Goal: Contribute content: Add original content to the website for others to see

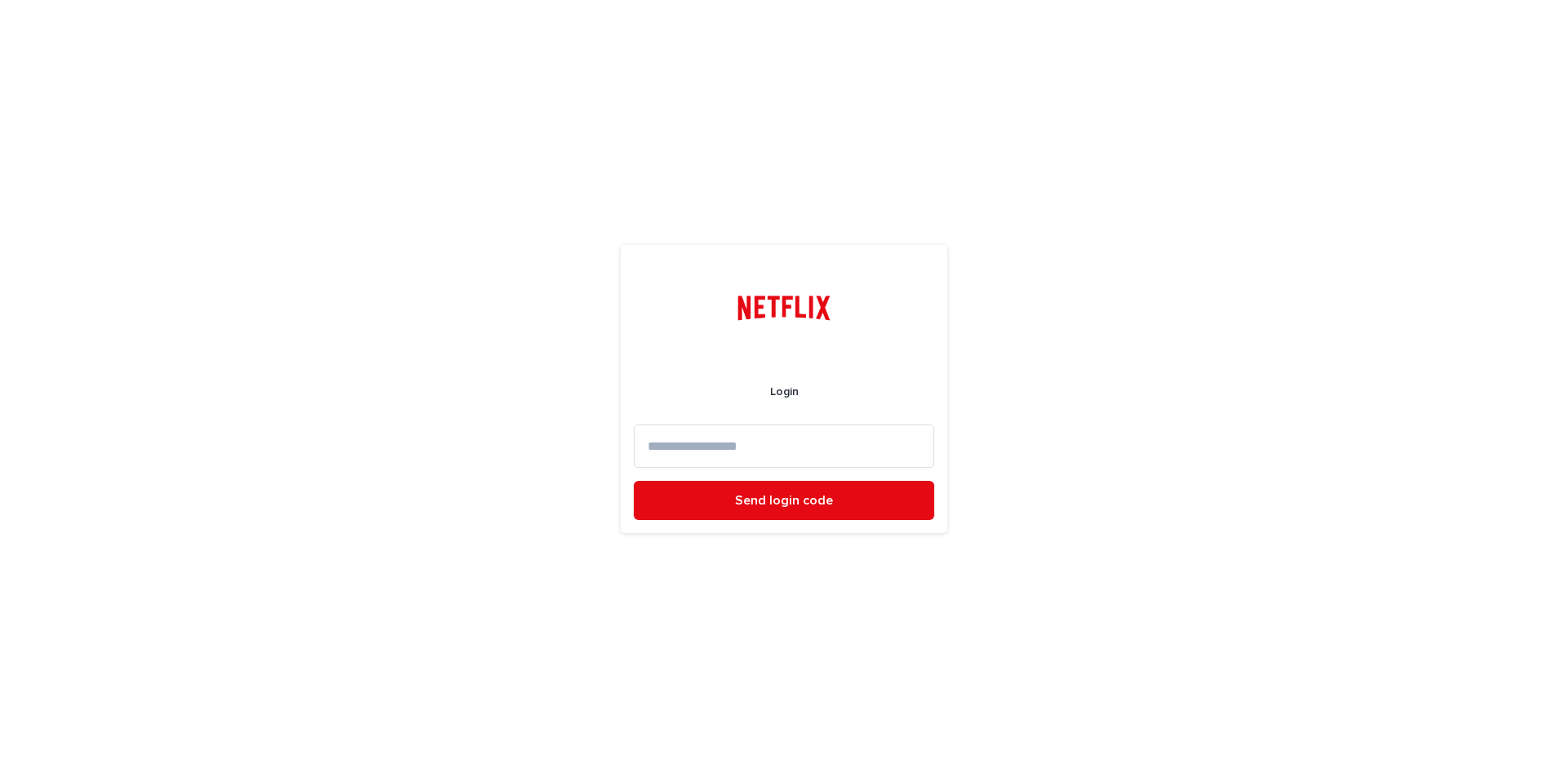
click at [697, 448] on input at bounding box center [784, 446] width 301 height 43
type input "**********"
click at [783, 509] on button "Send login code" at bounding box center [784, 501] width 301 height 40
click at [738, 445] on input at bounding box center [784, 446] width 301 height 43
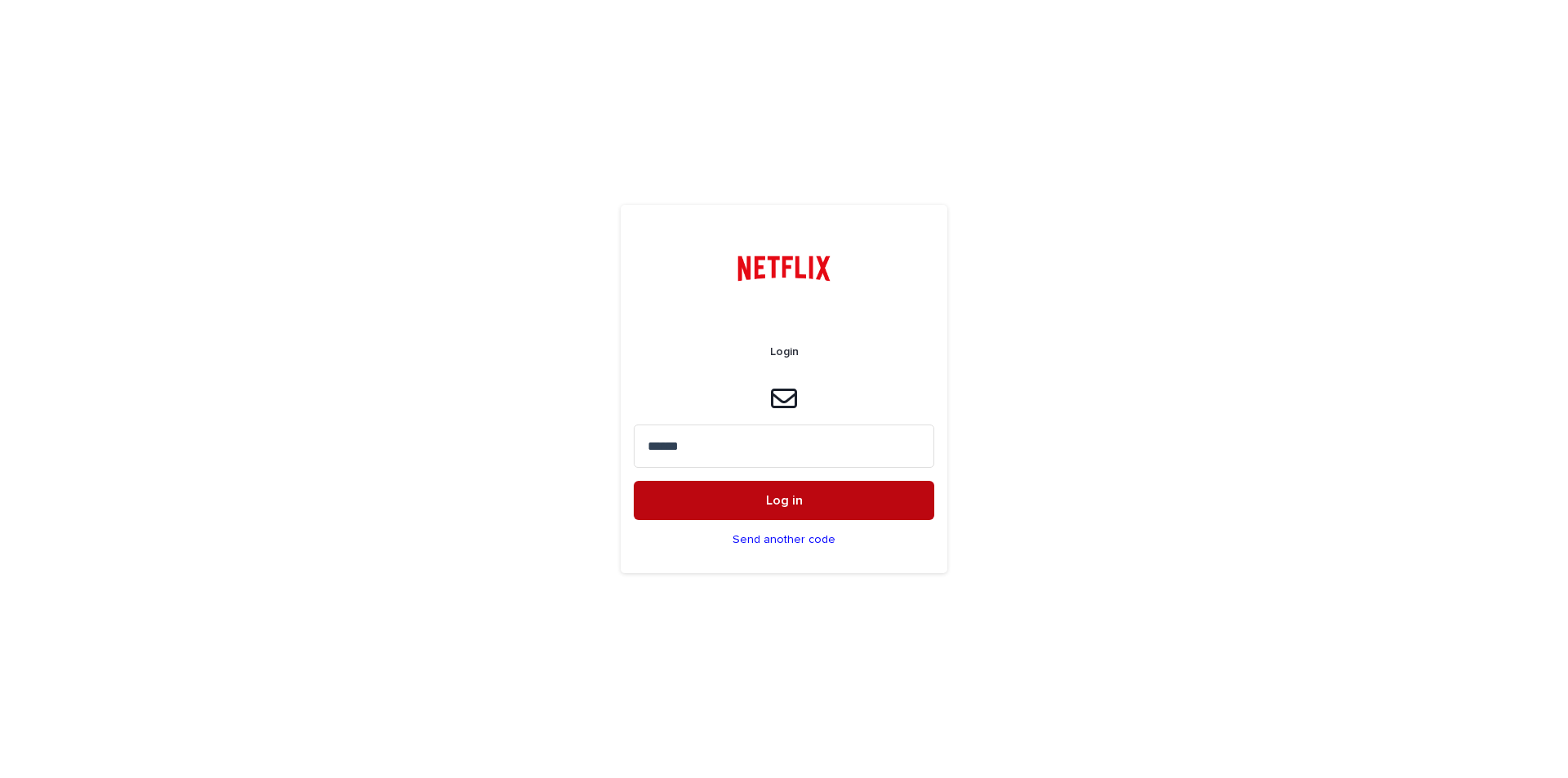
type input "******"
click at [823, 502] on button "Log in" at bounding box center [784, 501] width 301 height 40
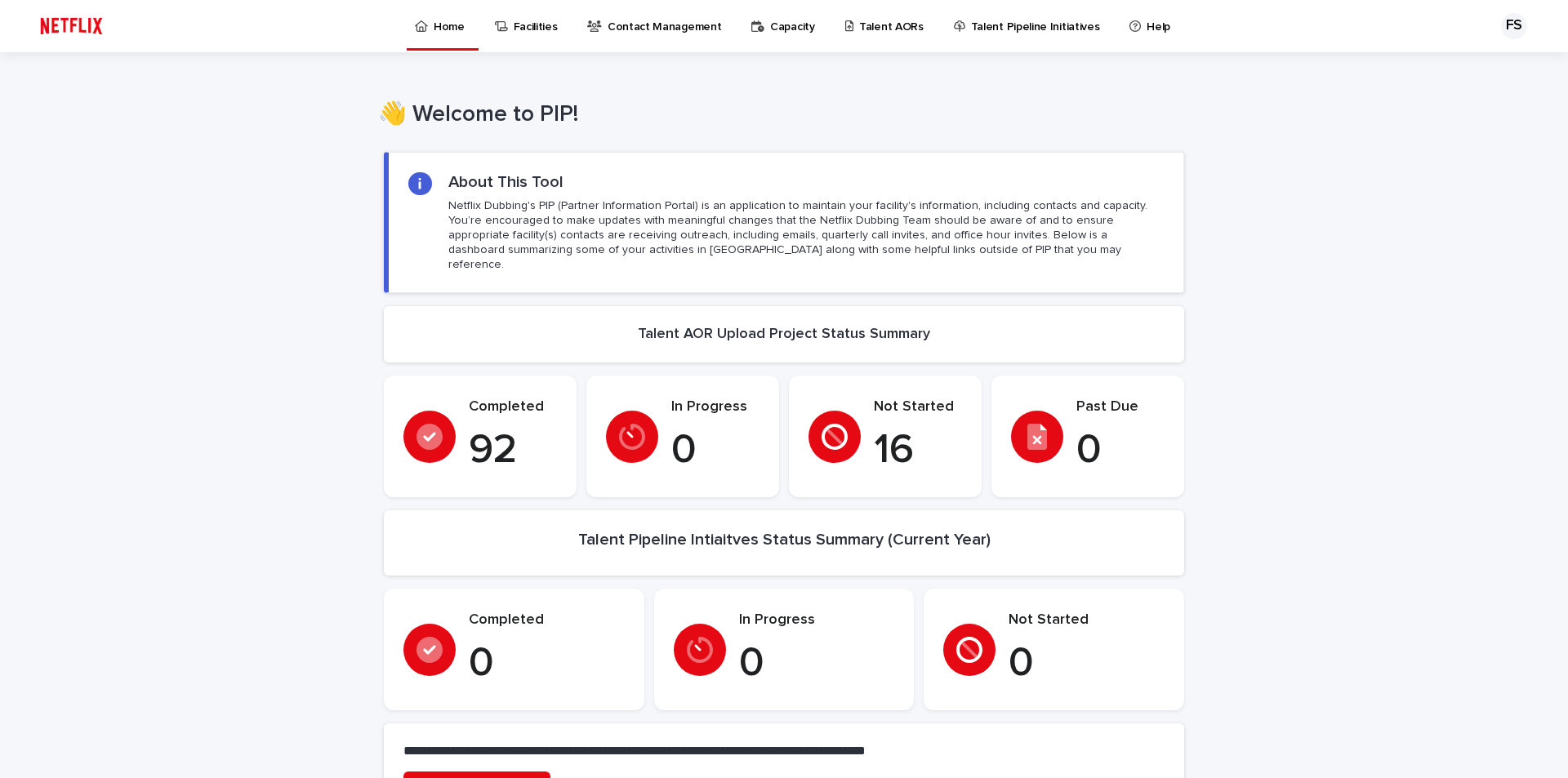
click at [1010, 24] on p "Talent Pipeline Initiatives" at bounding box center [1036, 17] width 129 height 34
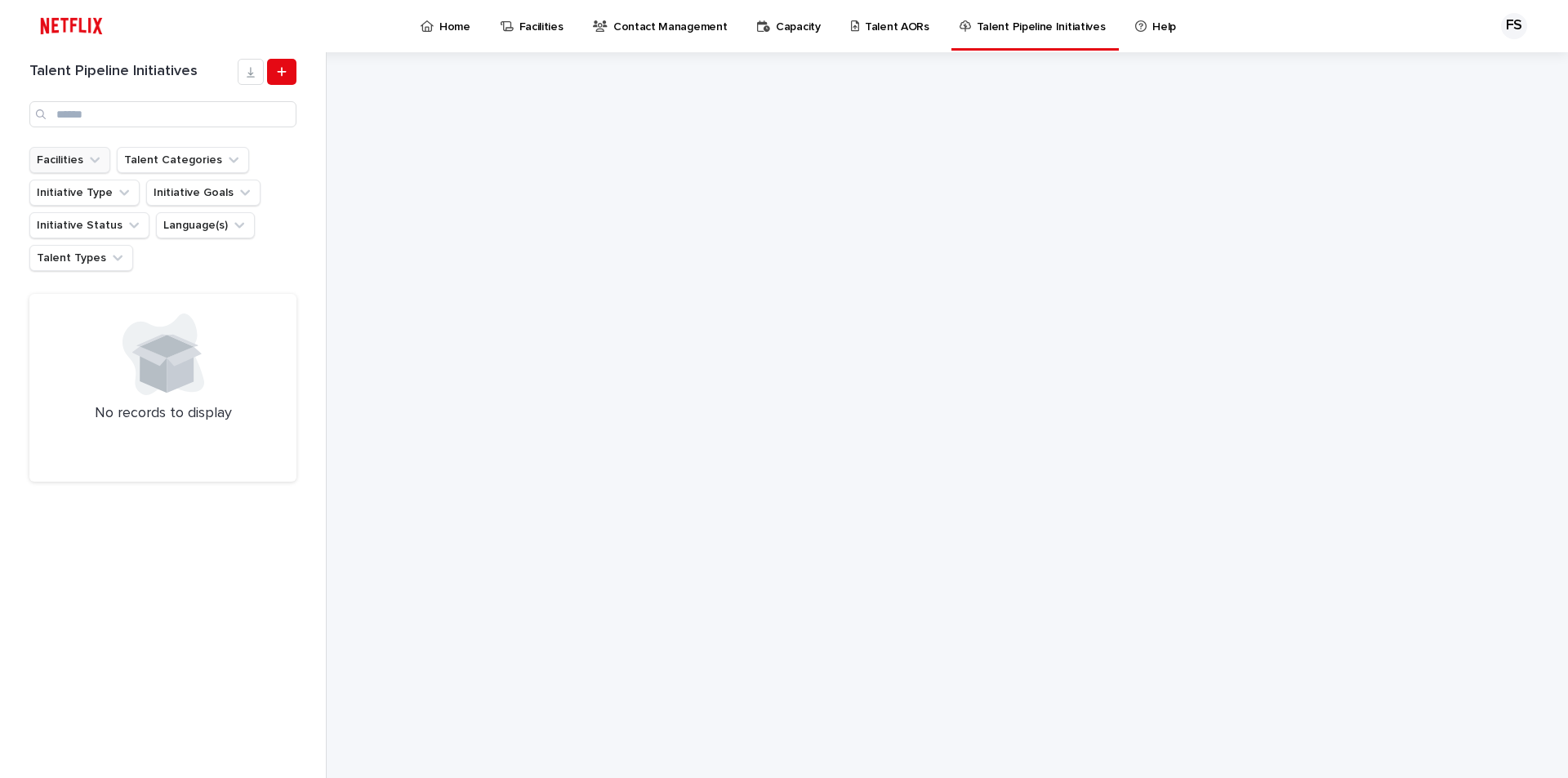
click at [97, 158] on icon "Facilities" at bounding box center [94, 160] width 9 height 6
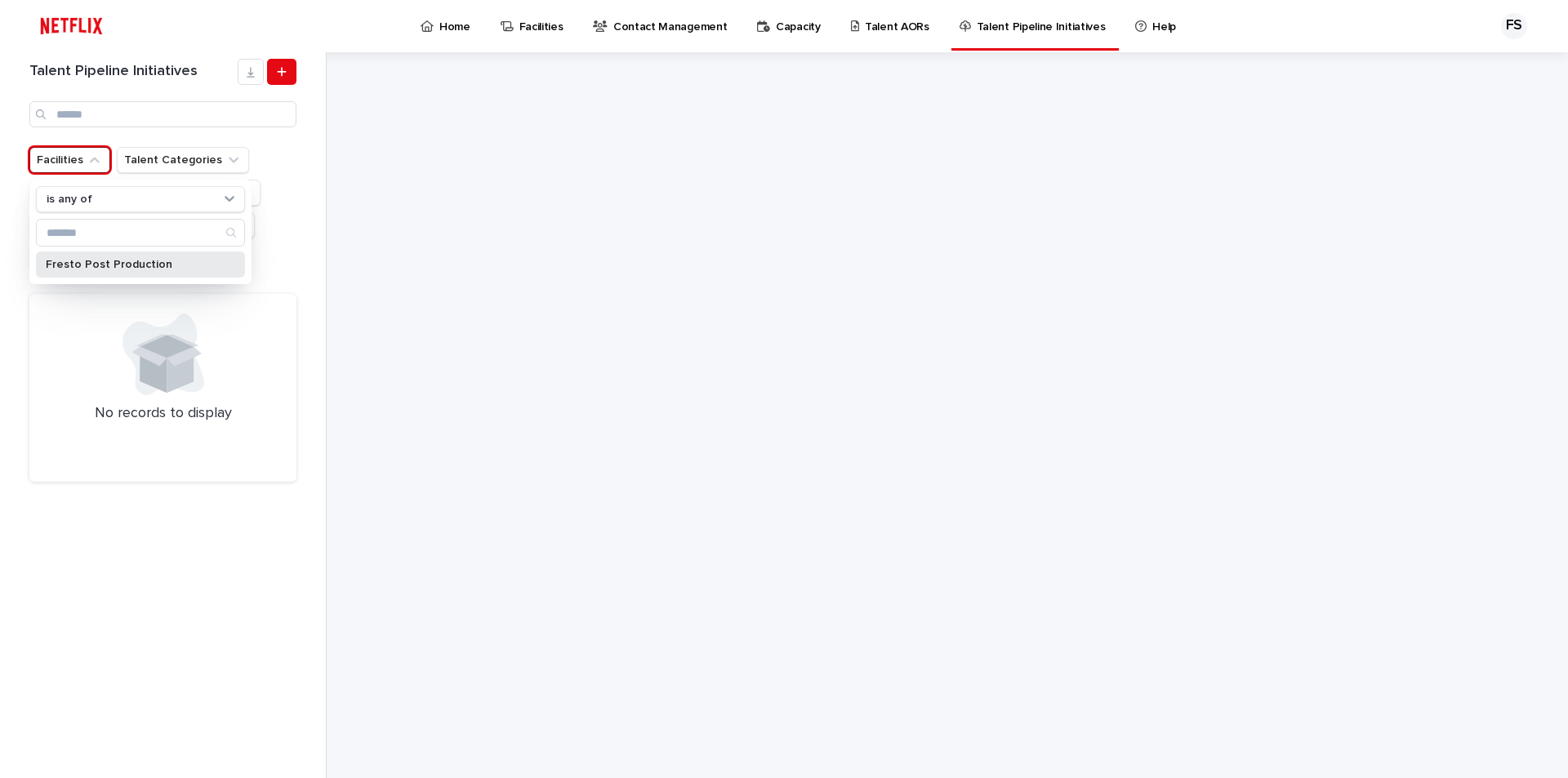
click at [120, 263] on p "Fresto Post Production" at bounding box center [132, 264] width 174 height 11
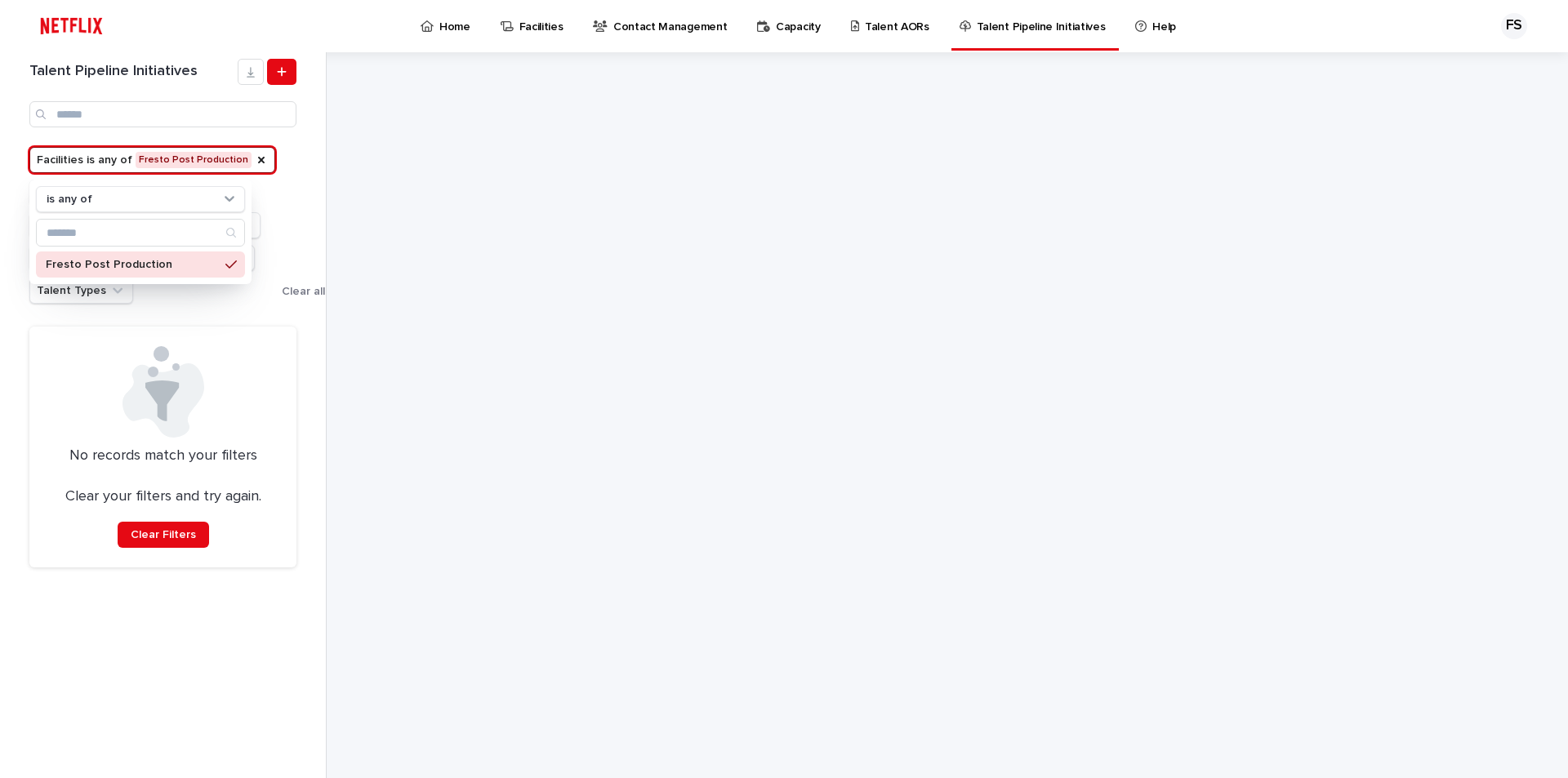
click at [275, 593] on div "Talent Pipeline Initiatives Facilities is any of Fresto Post Production is any …" at bounding box center [163, 415] width 326 height 726
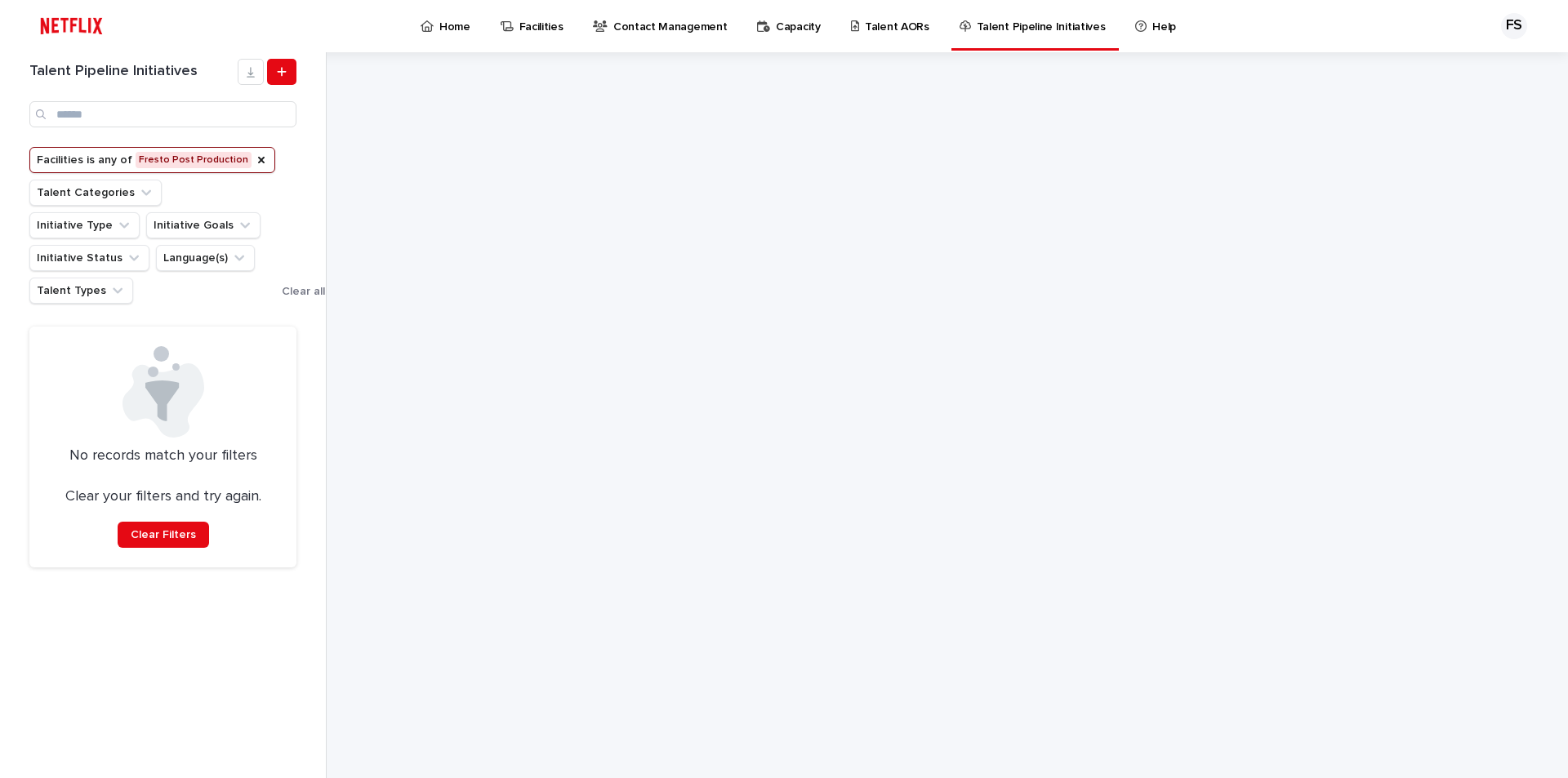
click at [138, 74] on h1 "Talent Pipeline Initiatives" at bounding box center [133, 72] width 209 height 18
click at [288, 76] on link at bounding box center [281, 72] width 29 height 26
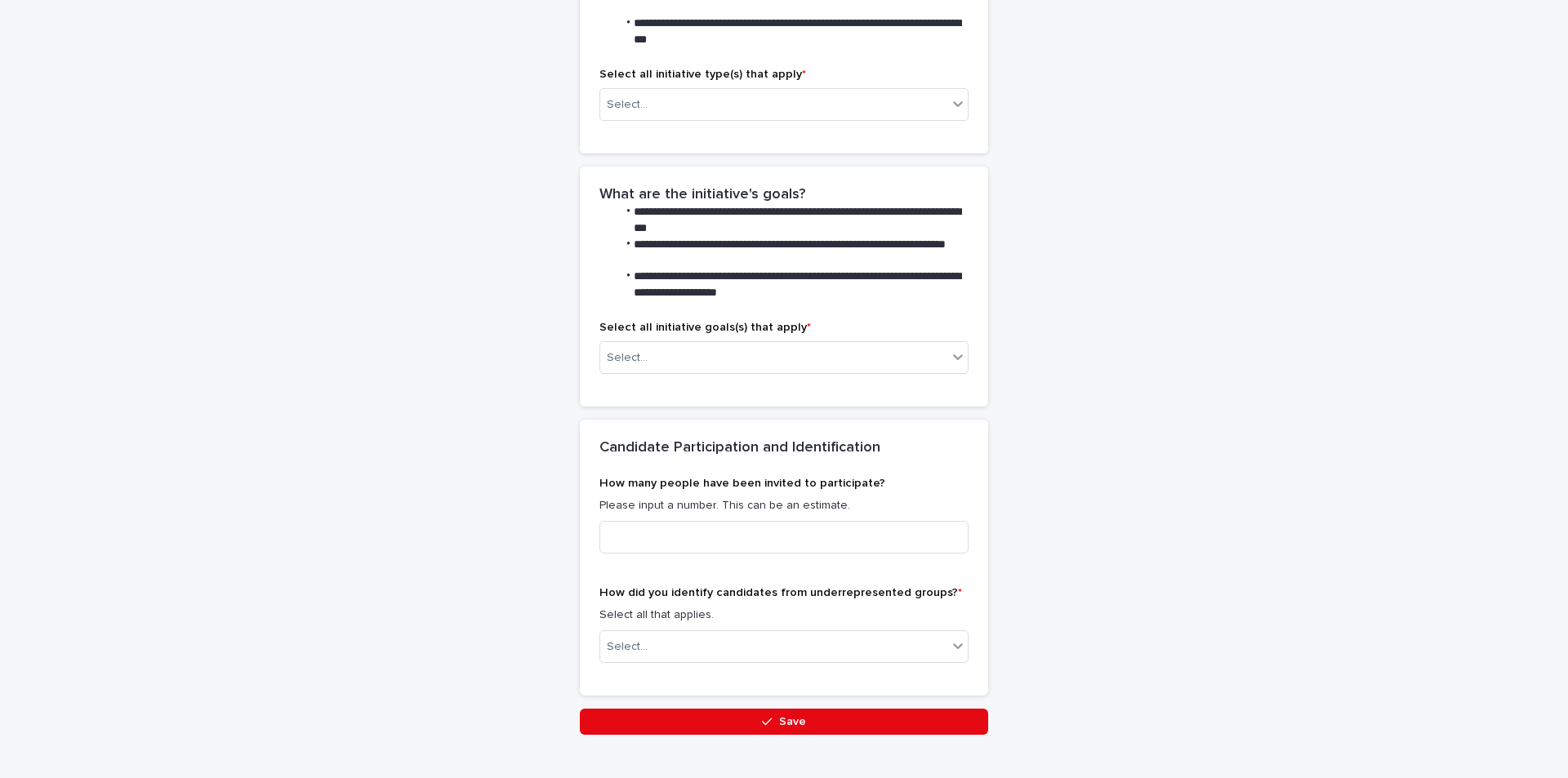
scroll to position [1488, 0]
